Goal: Navigation & Orientation: Find specific page/section

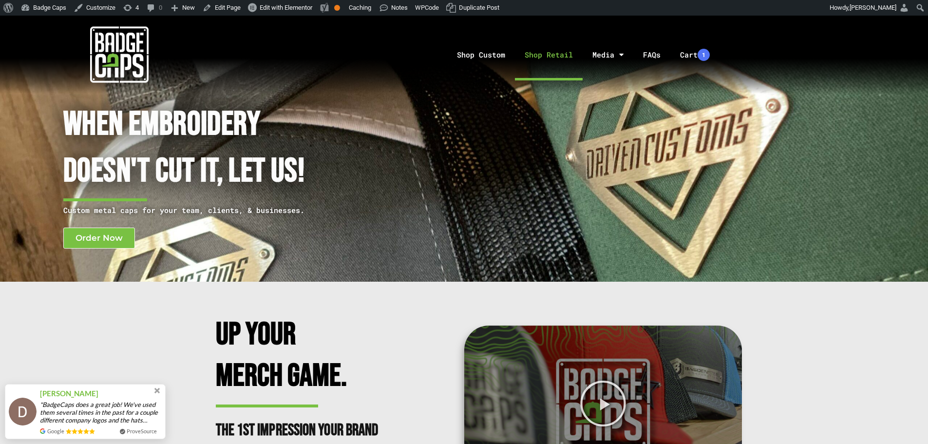
click at [540, 58] on link "Shop Retail" at bounding box center [549, 54] width 68 height 51
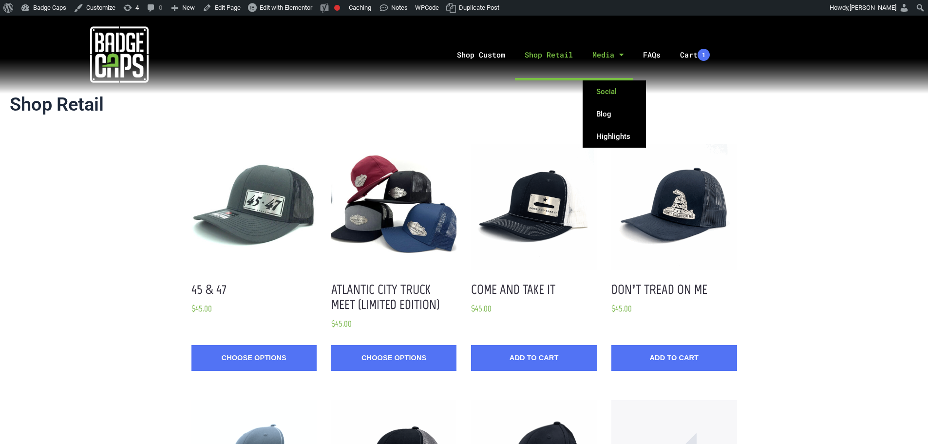
click at [612, 92] on link "Social" at bounding box center [614, 91] width 63 height 22
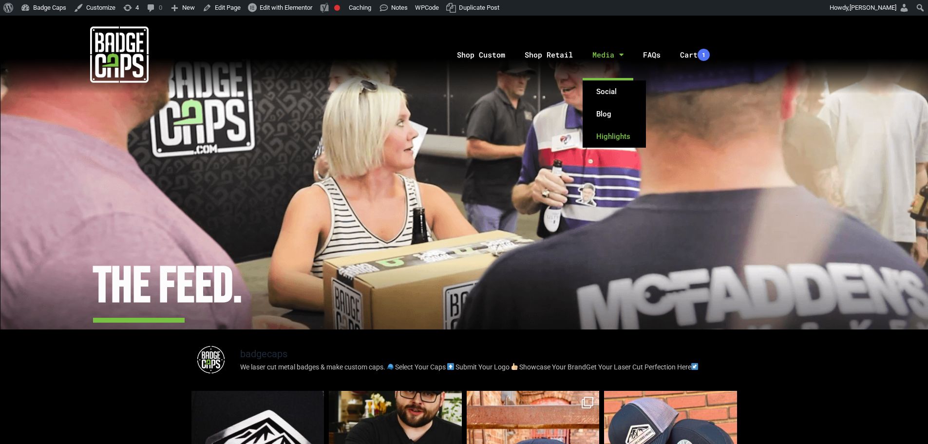
click at [618, 133] on link "Highlights" at bounding box center [614, 136] width 63 height 22
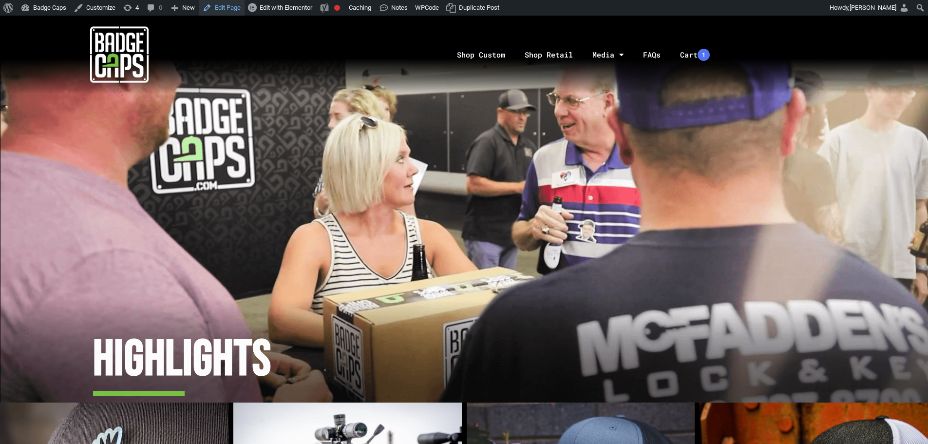
click at [231, 6] on link "Edit Page" at bounding box center [222, 8] width 46 height 16
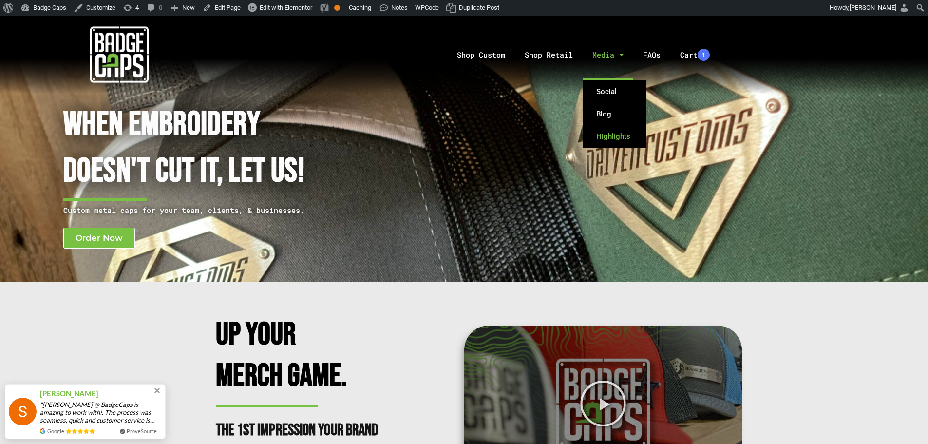
click at [610, 136] on link "Highlights" at bounding box center [614, 136] width 63 height 22
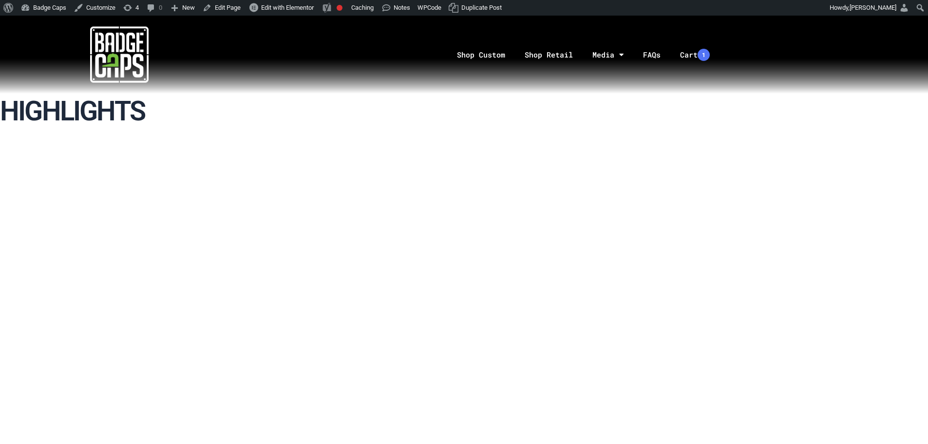
click at [97, 56] on img at bounding box center [119, 54] width 58 height 58
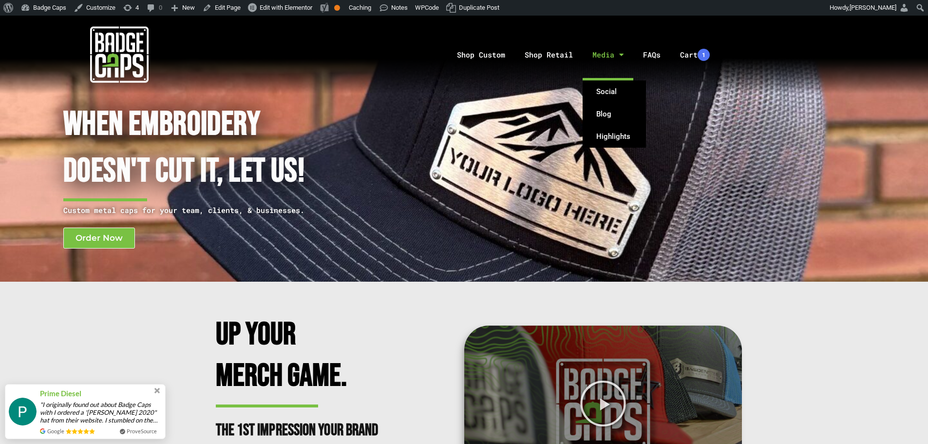
click at [598, 59] on link "Media" at bounding box center [608, 54] width 51 height 51
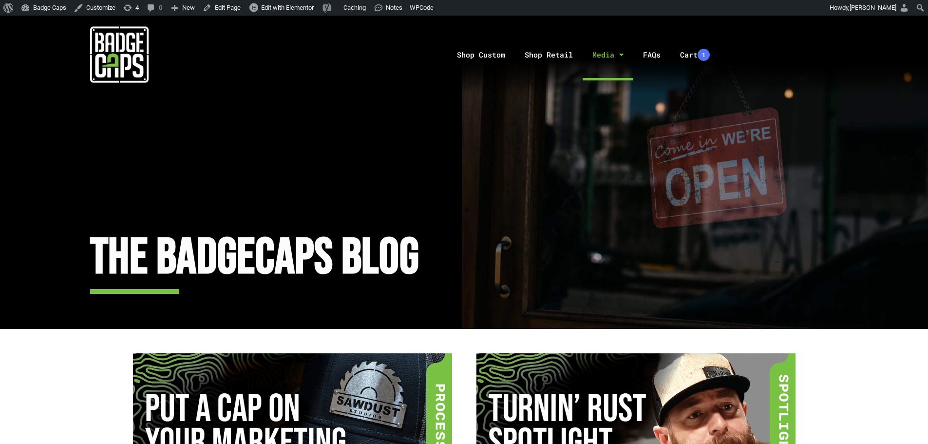
click at [106, 66] on img at bounding box center [119, 54] width 58 height 58
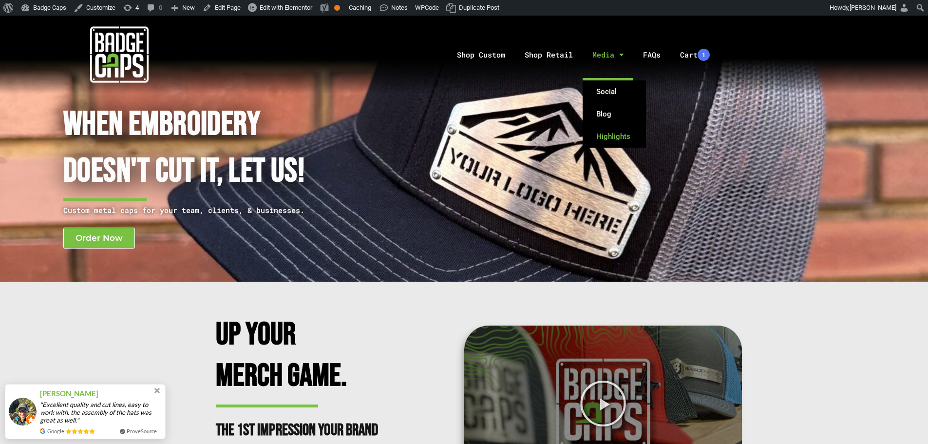
click at [609, 139] on link "Highlights" at bounding box center [614, 136] width 63 height 22
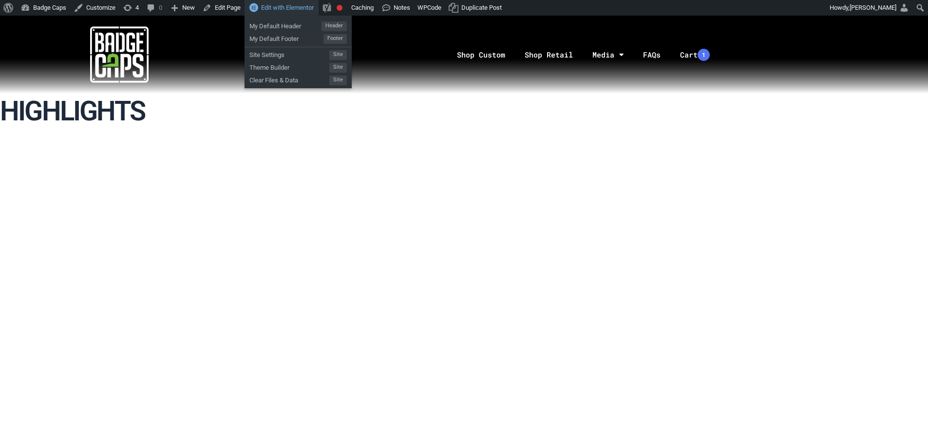
click at [301, 9] on span "Edit with Elementor" at bounding box center [287, 7] width 53 height 7
click at [270, 11] on span "Edit with Elementor" at bounding box center [287, 7] width 53 height 7
click at [272, 25] on span "My Default Header" at bounding box center [286, 25] width 72 height 13
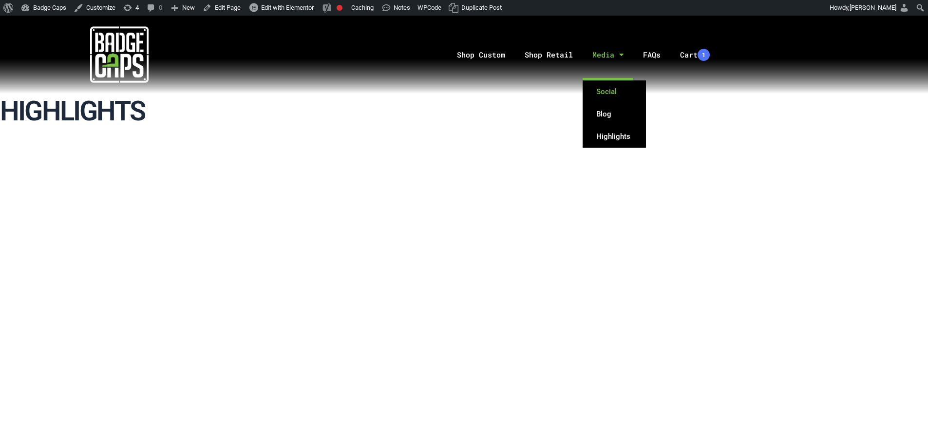
click at [606, 93] on link "Social" at bounding box center [614, 91] width 63 height 22
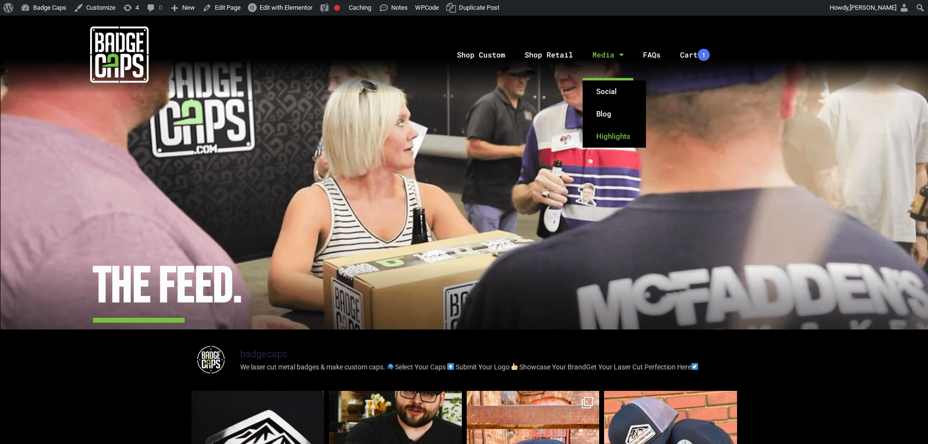
click at [622, 135] on link "Highlights" at bounding box center [614, 136] width 63 height 22
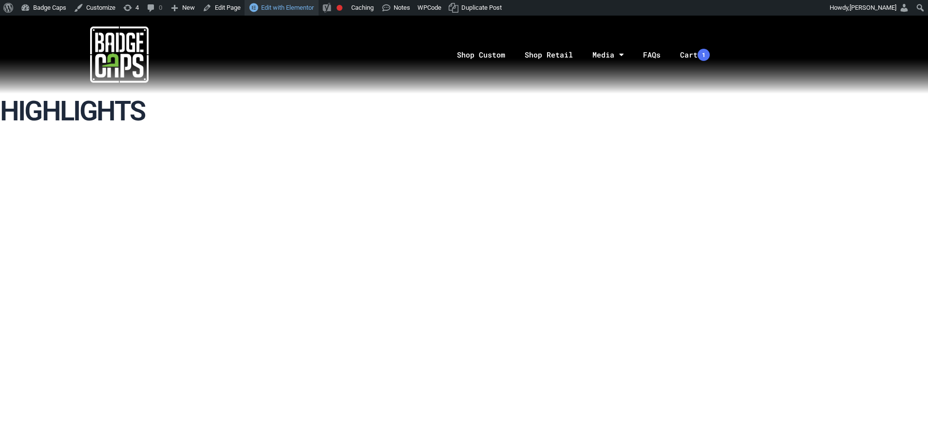
click at [285, 9] on span "Edit with Elementor" at bounding box center [287, 7] width 53 height 7
click at [232, 6] on link "Edit Page" at bounding box center [222, 8] width 46 height 16
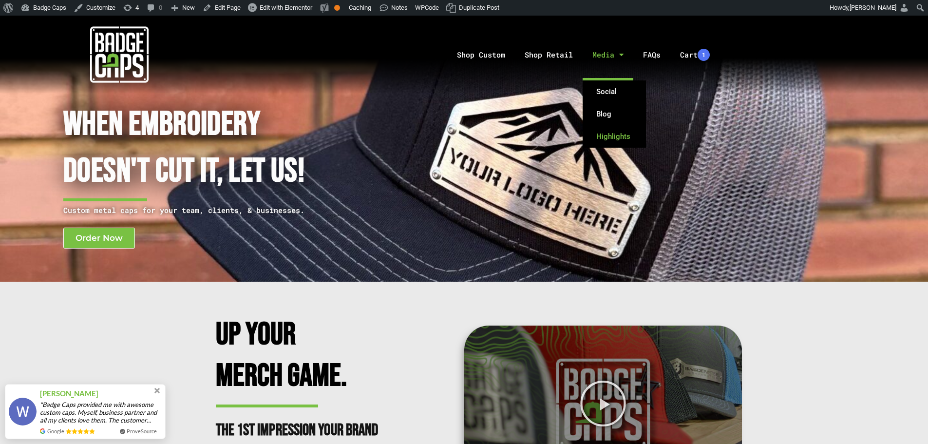
click at [606, 137] on link "Highlights" at bounding box center [614, 136] width 63 height 22
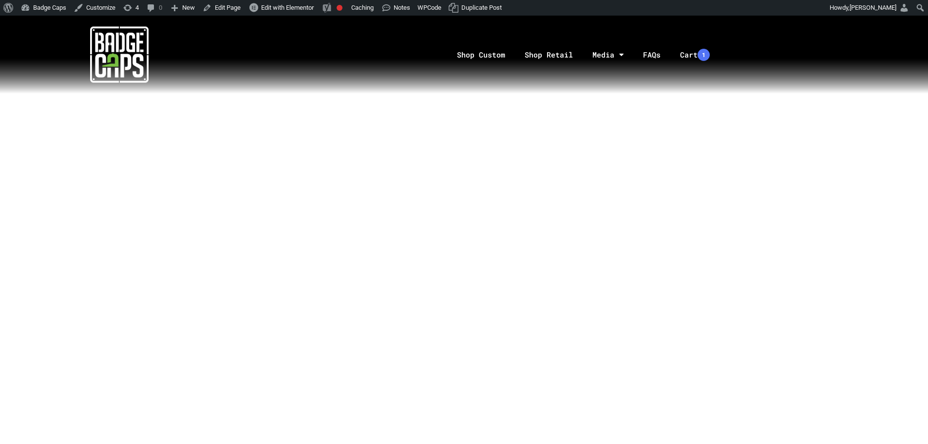
scroll to position [227, 0]
click at [104, 48] on img at bounding box center [119, 54] width 58 height 58
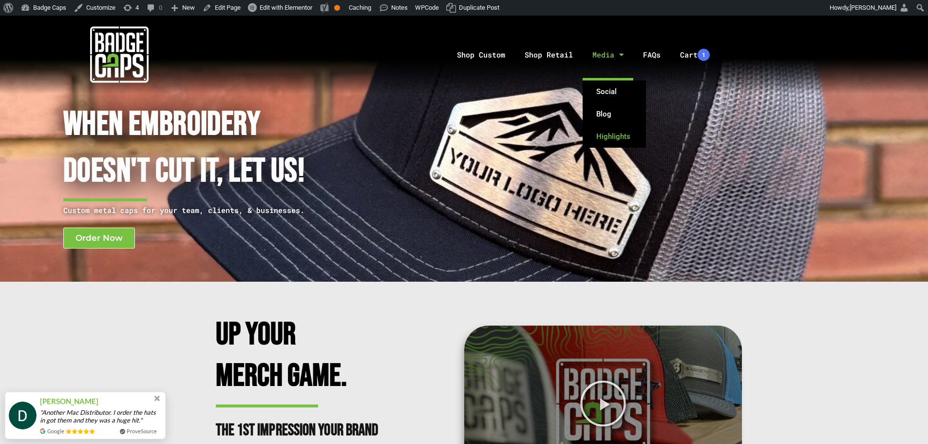
click at [602, 137] on link "Highlights" at bounding box center [614, 136] width 63 height 22
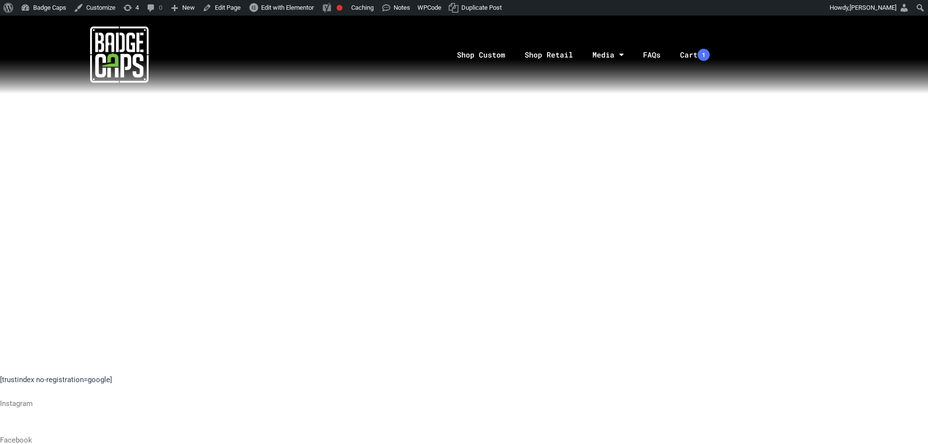
scroll to position [829, 0]
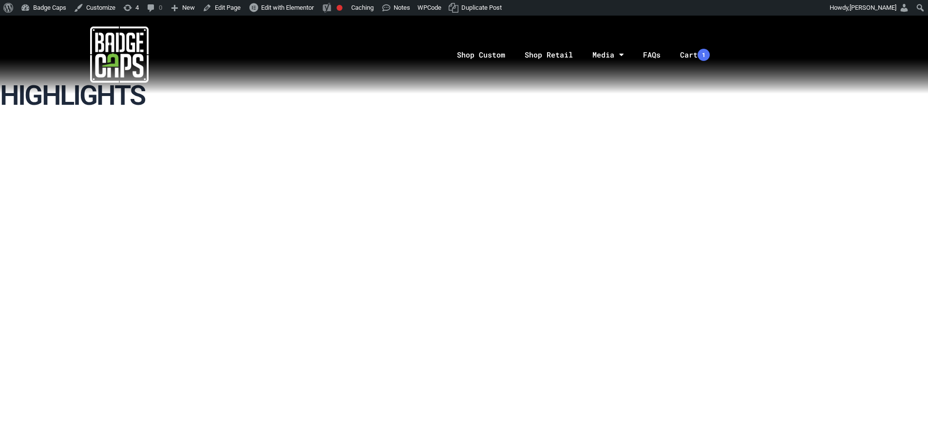
scroll to position [0, 0]
